Goal: Complete application form

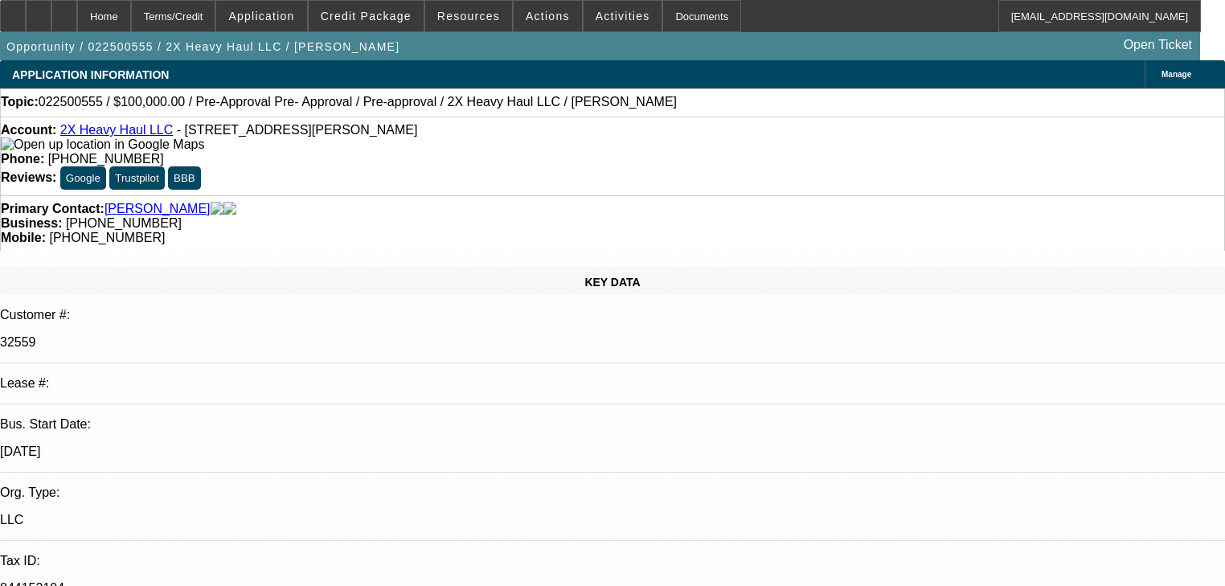
select select "0"
select select "6"
select select "0"
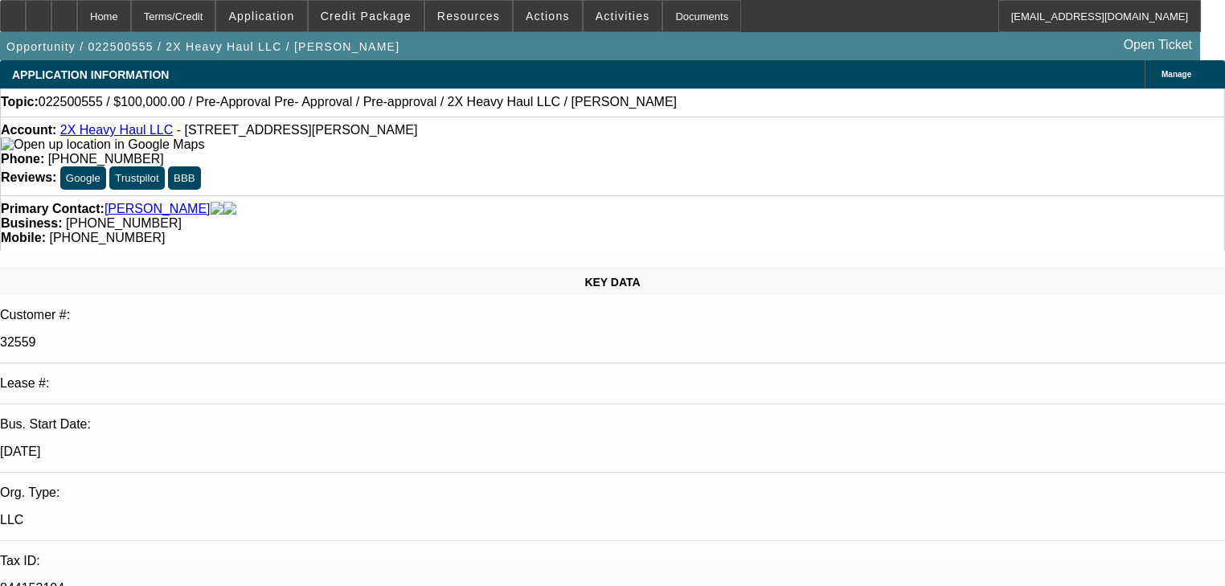
select select "0"
select select "6"
select select "0"
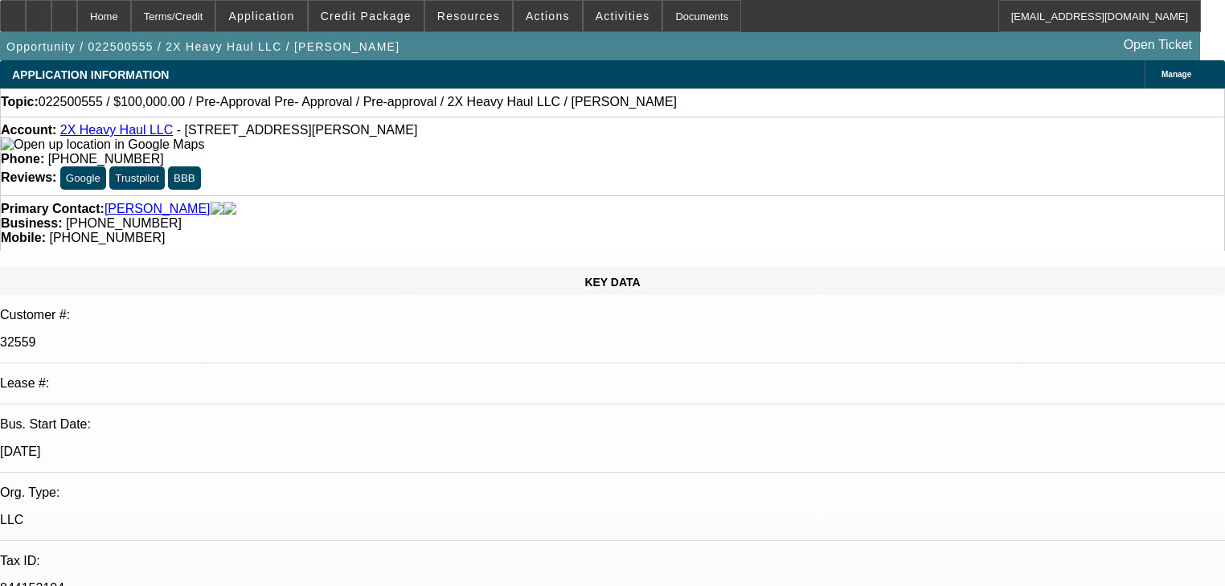
select select "0"
select select "6"
select select "0"
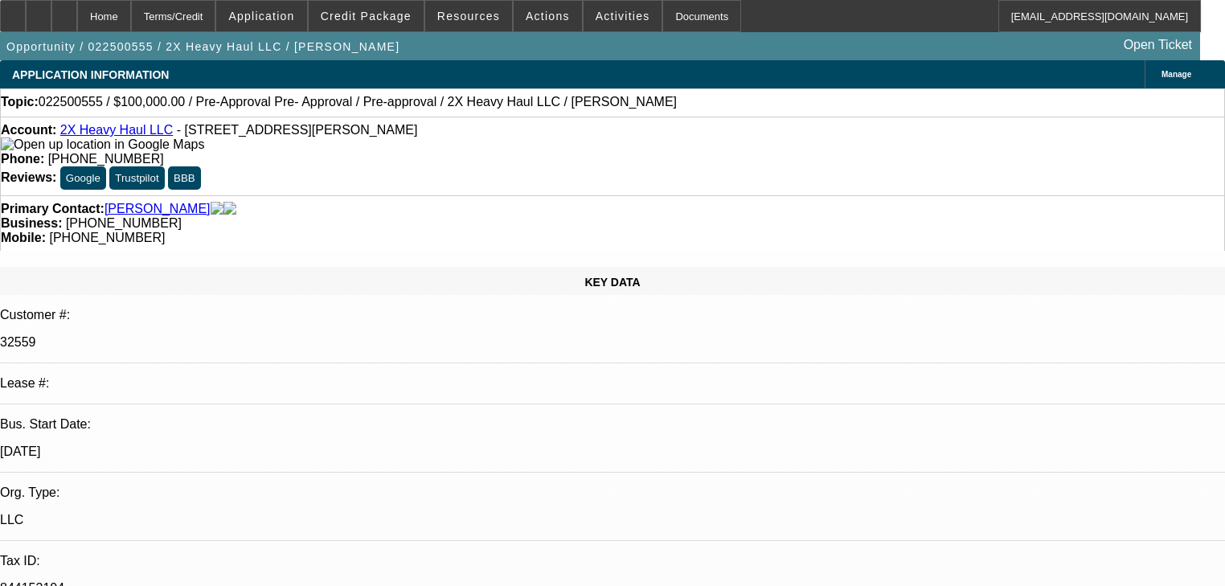
select select "6"
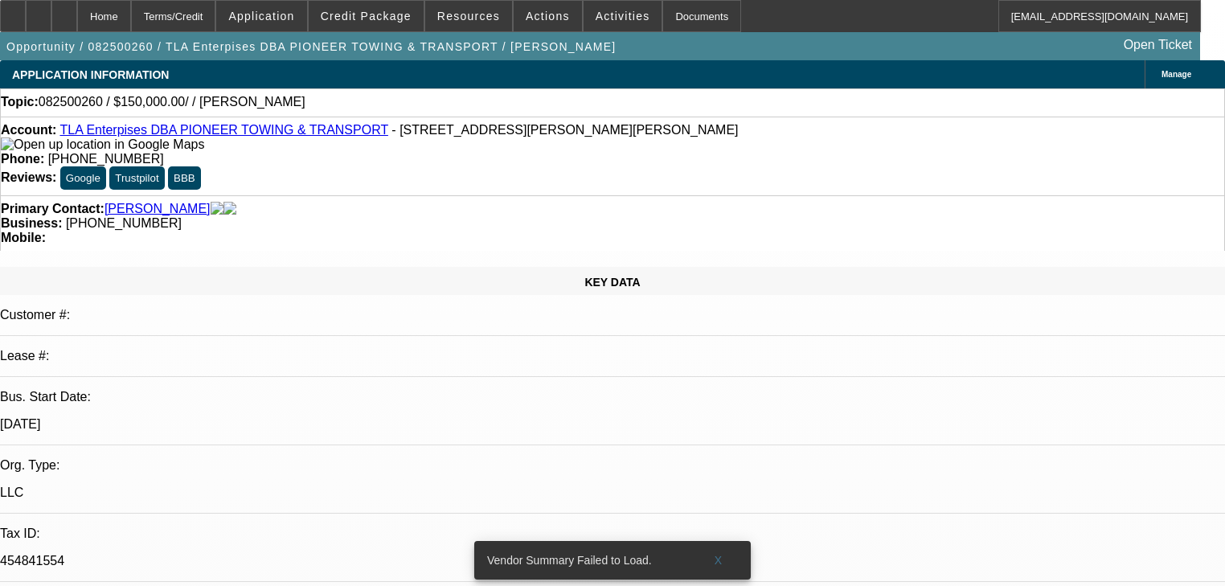
select select "0"
select select "2"
select select "0.1"
select select "4"
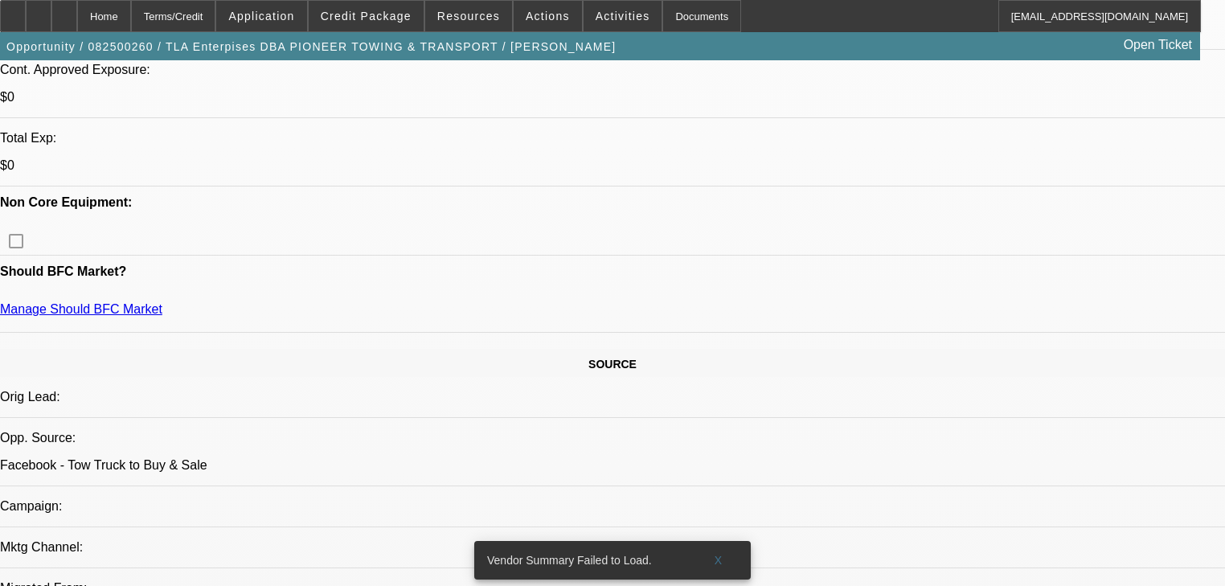
scroll to position [669, 0]
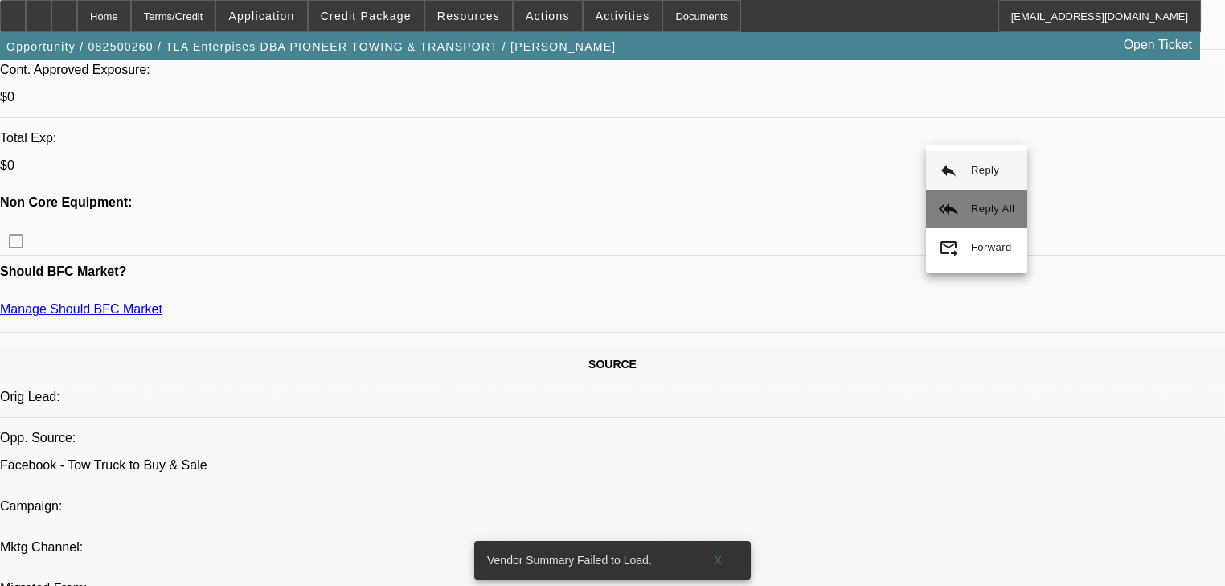
click at [949, 203] on mat-icon "reply_all" at bounding box center [948, 208] width 19 height 19
